Goal: Information Seeking & Learning: Learn about a topic

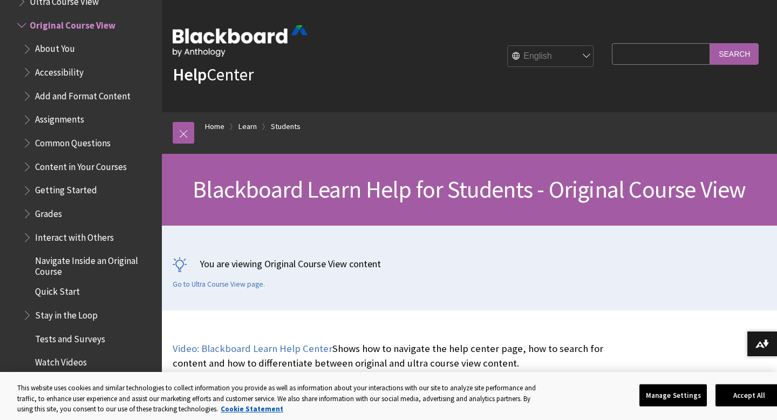
click at [640, 56] on input "Search Query" at bounding box center [661, 53] width 98 height 21
type input "blackboard shell"
click at [710, 43] on input "Search" at bounding box center [734, 53] width 49 height 21
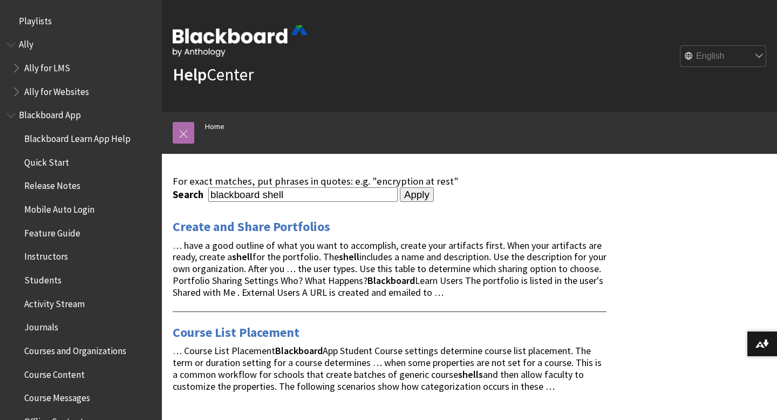
click at [182, 132] on link at bounding box center [184, 133] width 22 height 22
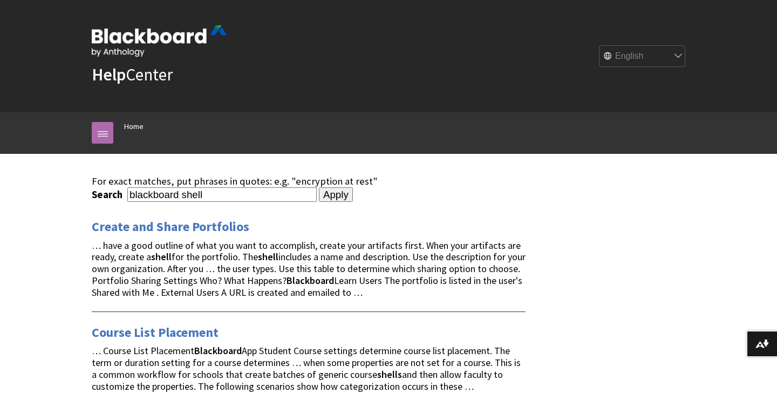
click at [109, 130] on link at bounding box center [103, 133] width 22 height 22
